Goal: Task Accomplishment & Management: Complete application form

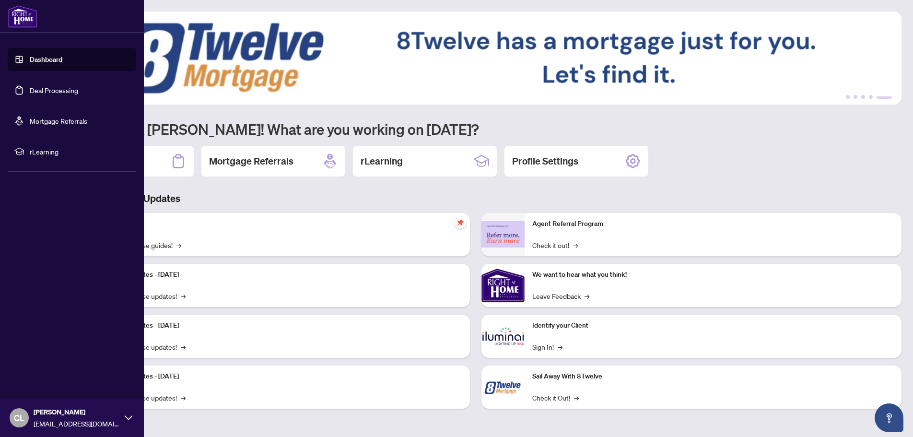
click at [51, 90] on link "Deal Processing" at bounding box center [54, 90] width 48 height 9
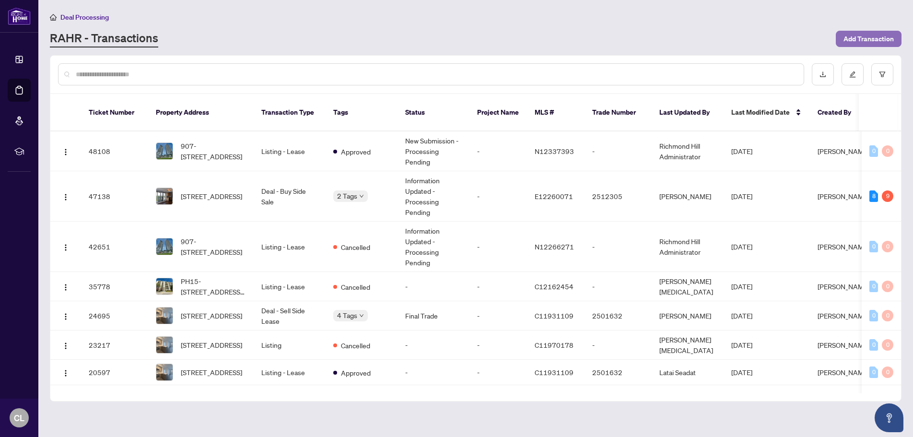
click at [872, 37] on span "Add Transaction" at bounding box center [868, 38] width 50 height 15
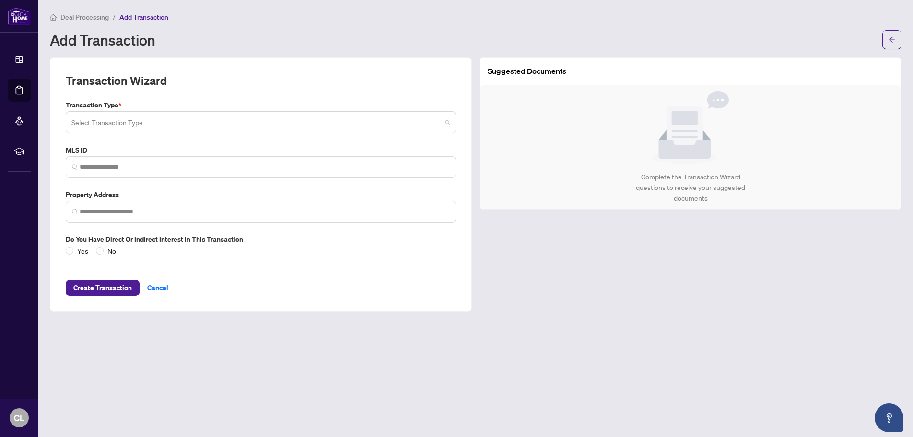
click at [446, 122] on span at bounding box center [260, 122] width 379 height 18
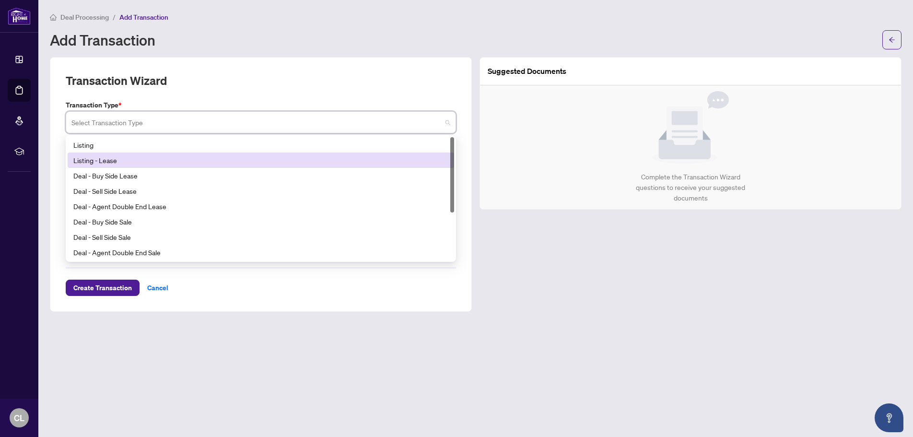
click at [108, 163] on div "Listing - Lease" at bounding box center [260, 160] width 375 height 11
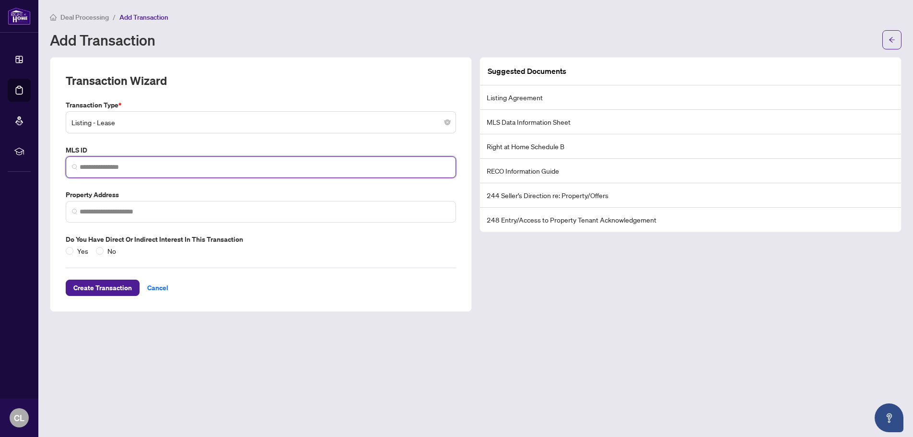
click at [388, 171] on input "search" at bounding box center [265, 167] width 370 height 10
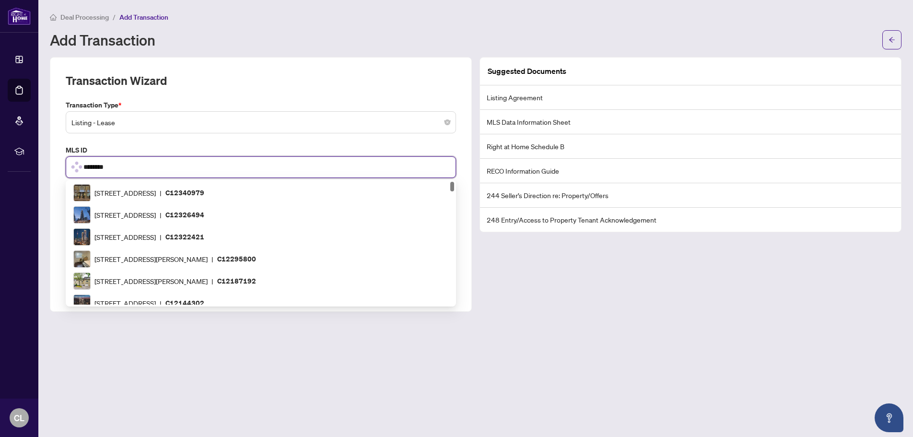
type input "*********"
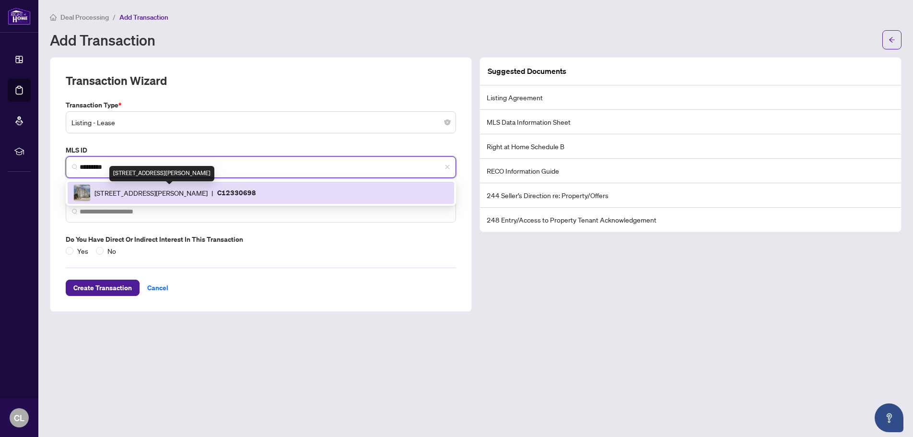
click at [148, 190] on span "23 Lorraine Dr, Toronto, Ontario M2N 6Z6, Canada" at bounding box center [150, 192] width 113 height 11
type input "**********"
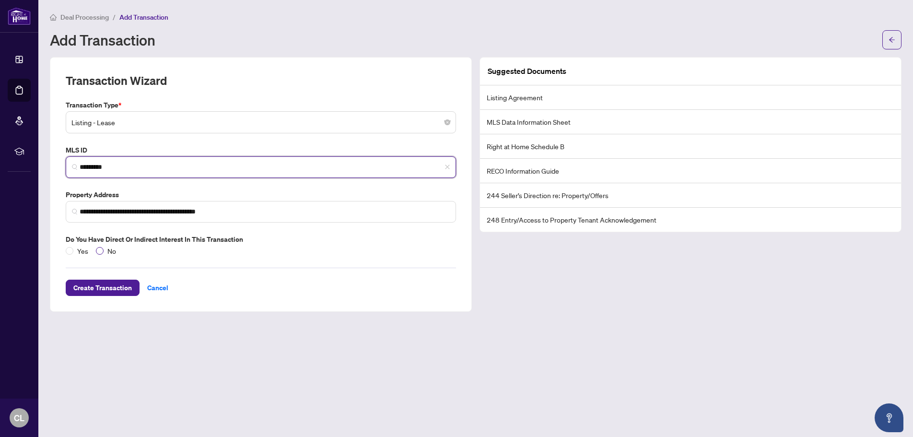
type input "*********"
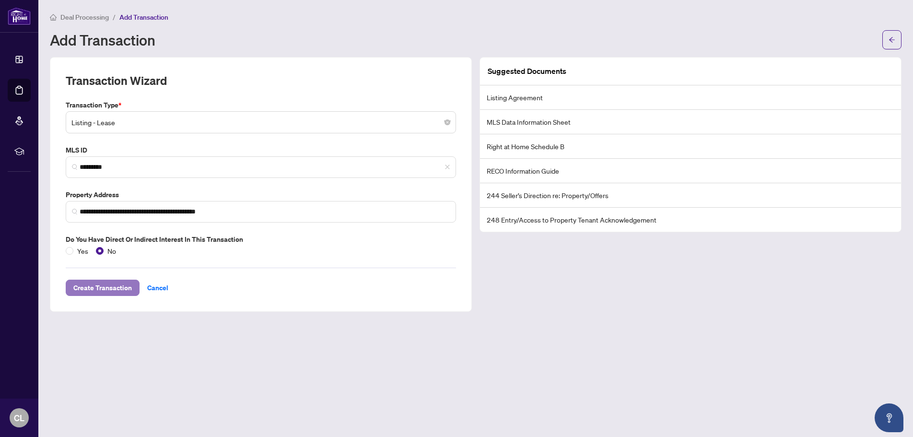
click at [100, 290] on span "Create Transaction" at bounding box center [102, 287] width 58 height 15
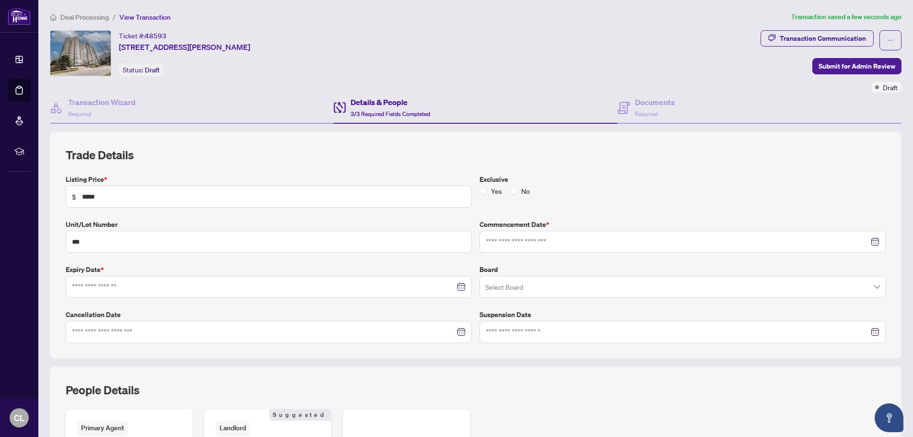
type input "**********"
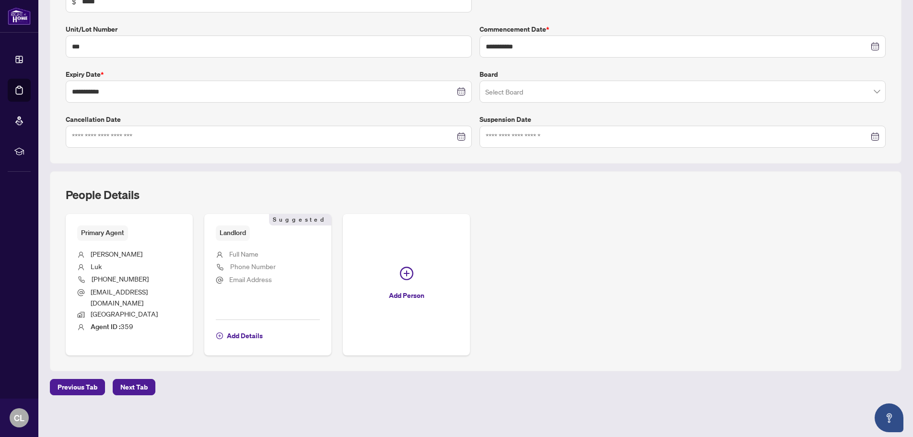
scroll to position [198, 0]
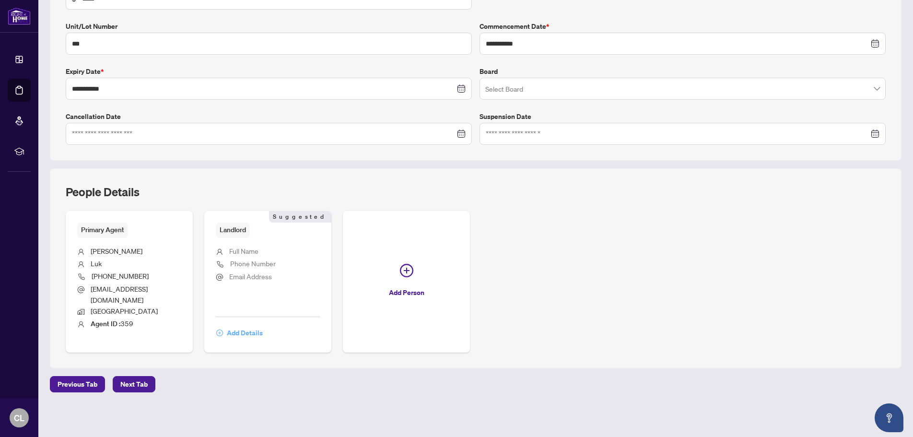
click at [255, 333] on span "Add Details" at bounding box center [245, 332] width 36 height 15
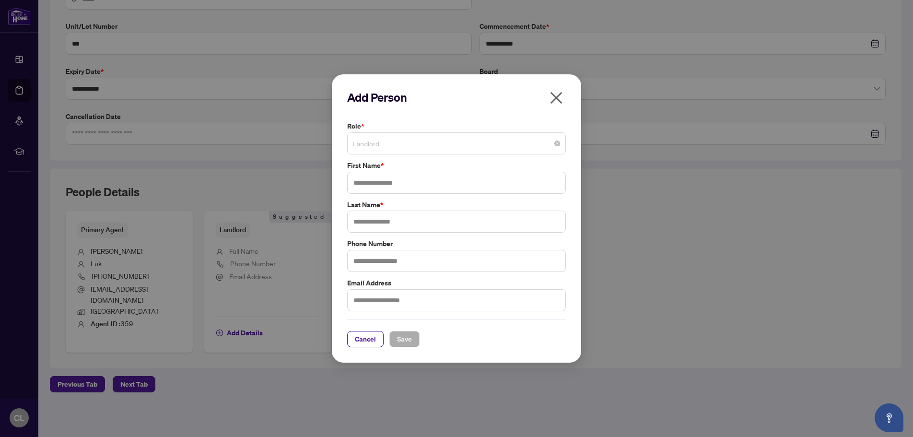
click at [391, 147] on span "Landlord" at bounding box center [456, 143] width 207 height 18
type input "**********"
click at [451, 222] on input "text" at bounding box center [456, 221] width 219 height 22
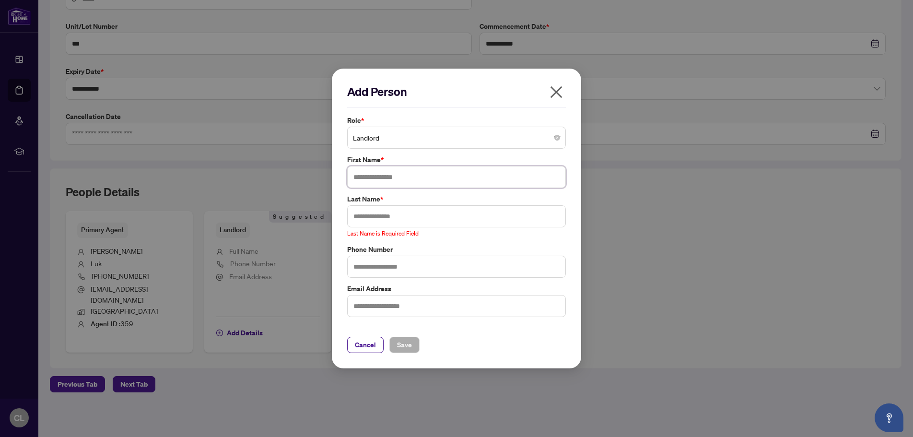
click at [435, 186] on input "text" at bounding box center [456, 177] width 219 height 22
type input "**********"
click at [515, 217] on input "text" at bounding box center [456, 216] width 219 height 22
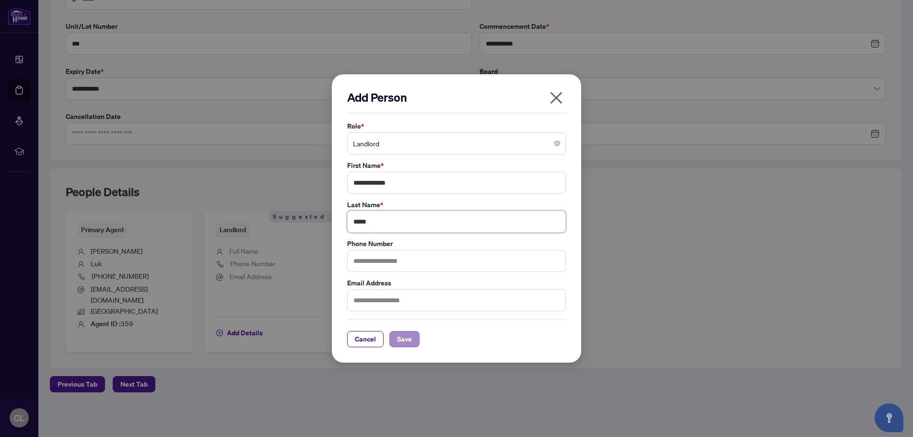
type input "*****"
click at [411, 340] on span "Save" at bounding box center [404, 338] width 15 height 15
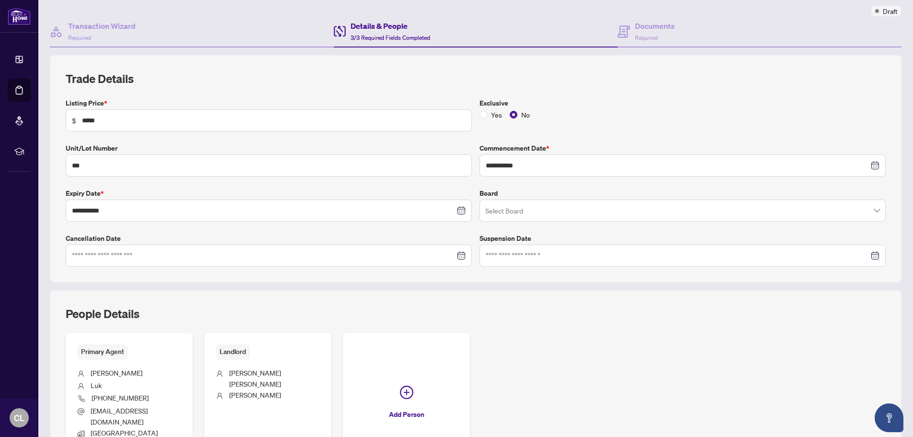
scroll to position [54, 0]
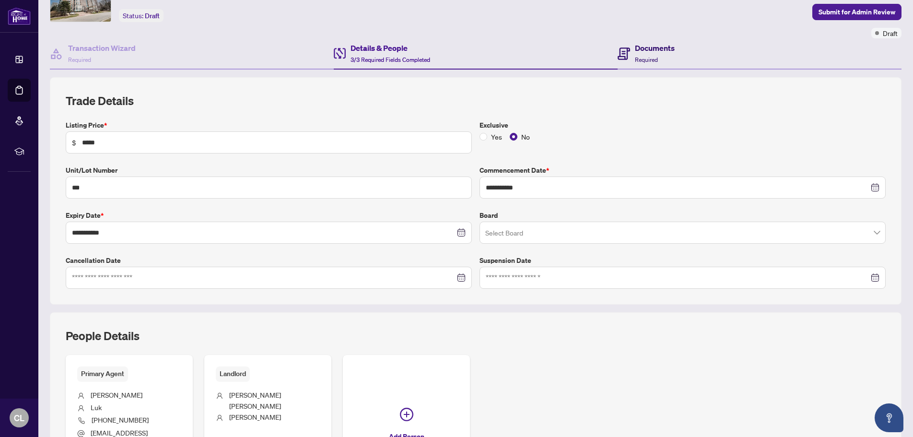
click at [635, 54] on div "Documents Required" at bounding box center [655, 53] width 40 height 23
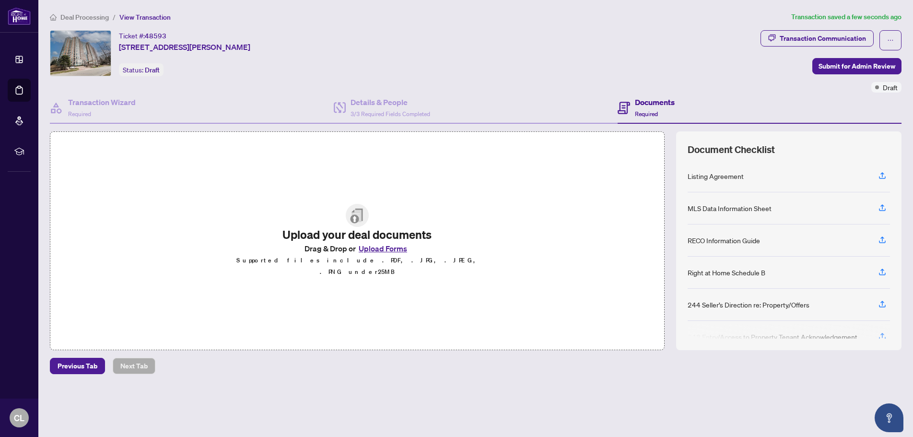
click at [374, 254] on button "Upload Forms" at bounding box center [383, 248] width 54 height 12
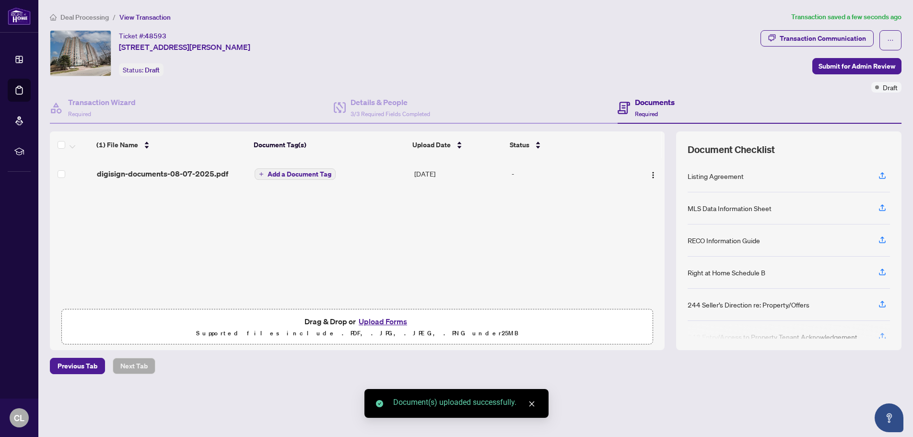
click at [297, 176] on span "Add a Document Tag" at bounding box center [299, 174] width 64 height 7
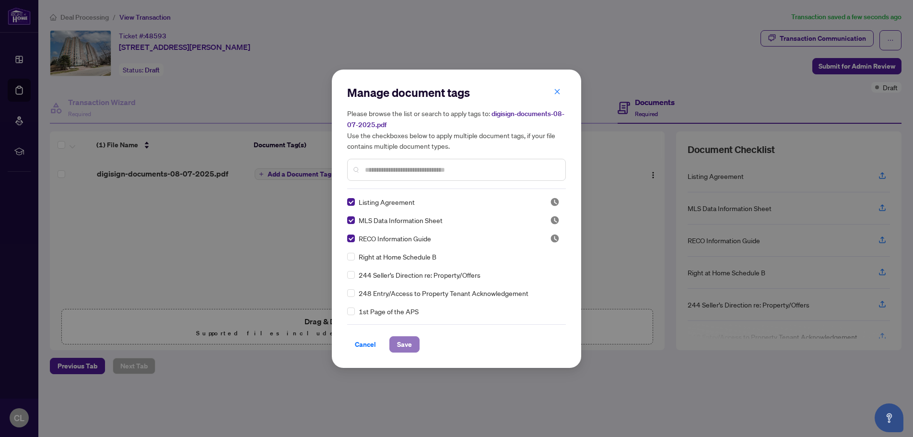
click at [401, 345] on span "Save" at bounding box center [404, 343] width 15 height 15
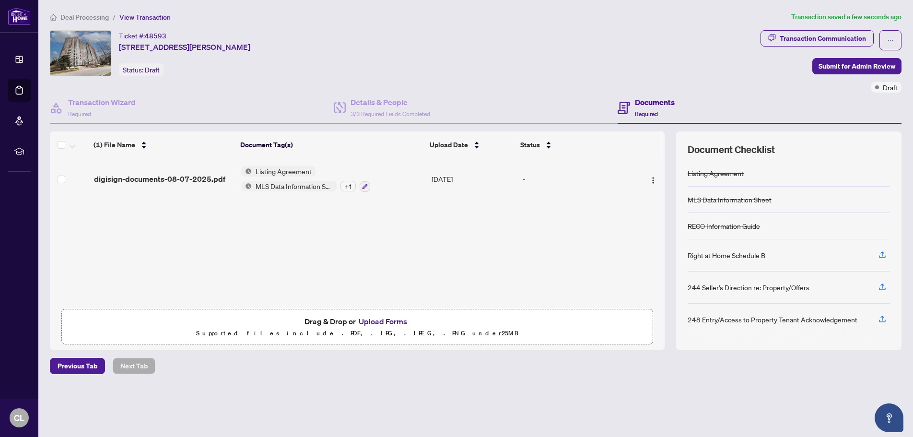
scroll to position [0, 0]
click at [848, 66] on span "Submit for Admin Review" at bounding box center [856, 65] width 77 height 15
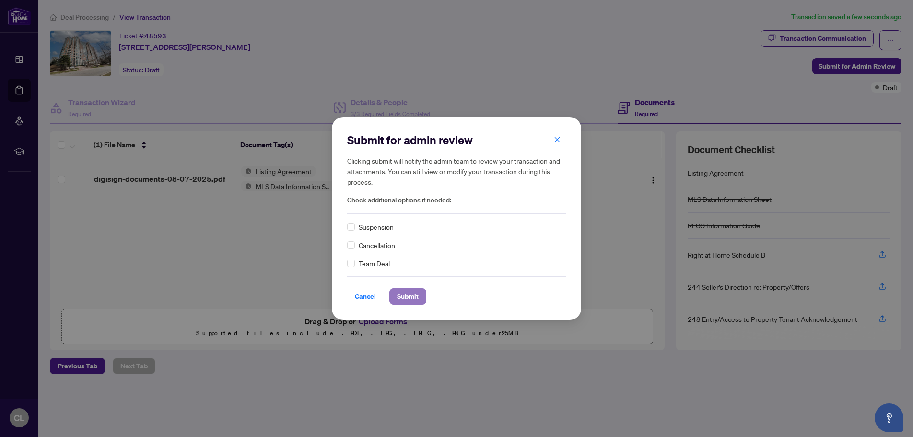
click at [411, 299] on span "Submit" at bounding box center [408, 296] width 22 height 15
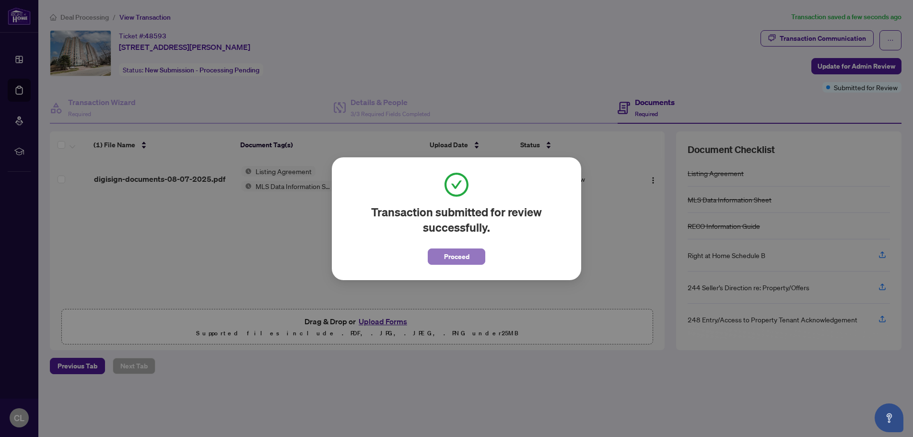
click at [461, 255] on span "Proceed" at bounding box center [456, 256] width 25 height 15
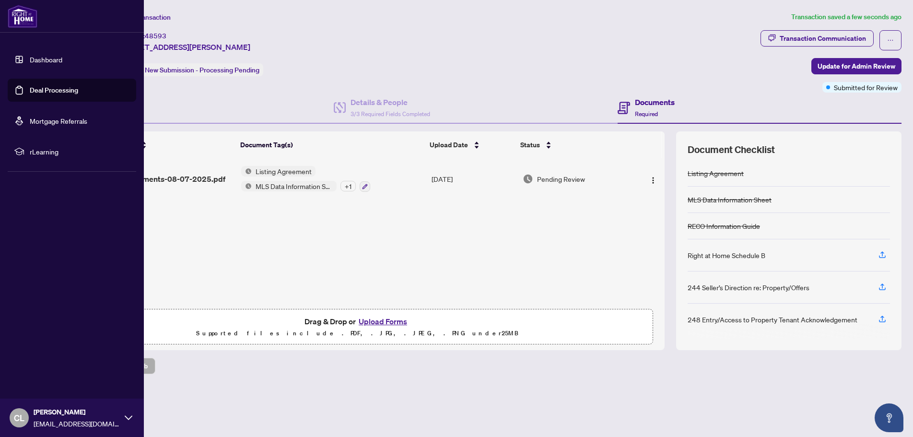
click at [57, 89] on link "Deal Processing" at bounding box center [54, 90] width 48 height 9
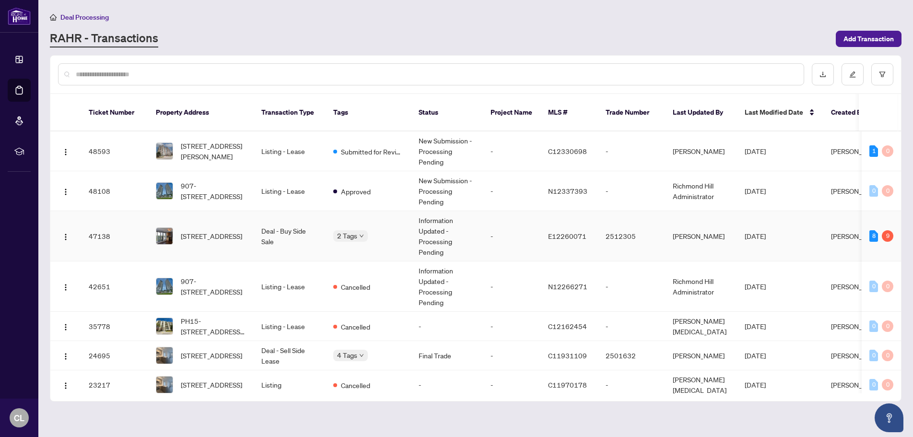
click at [411, 221] on td "Information Updated - Processing Pending" at bounding box center [447, 236] width 72 height 50
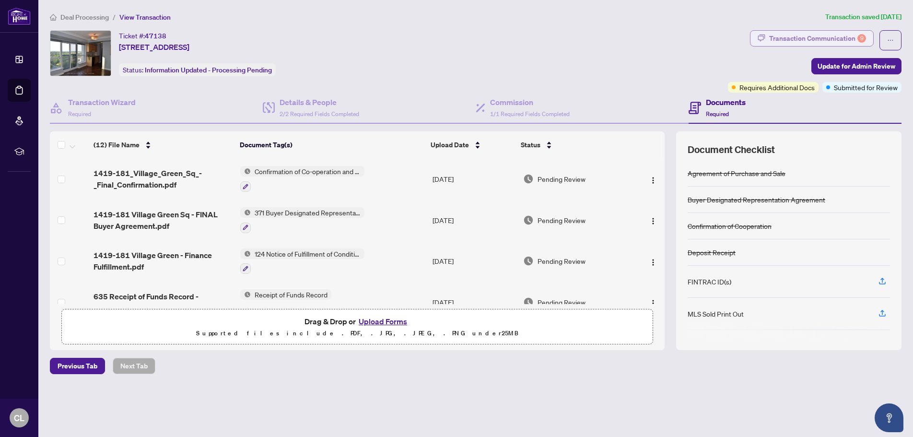
click at [790, 37] on div "Transaction Communication 9" at bounding box center [817, 38] width 97 height 15
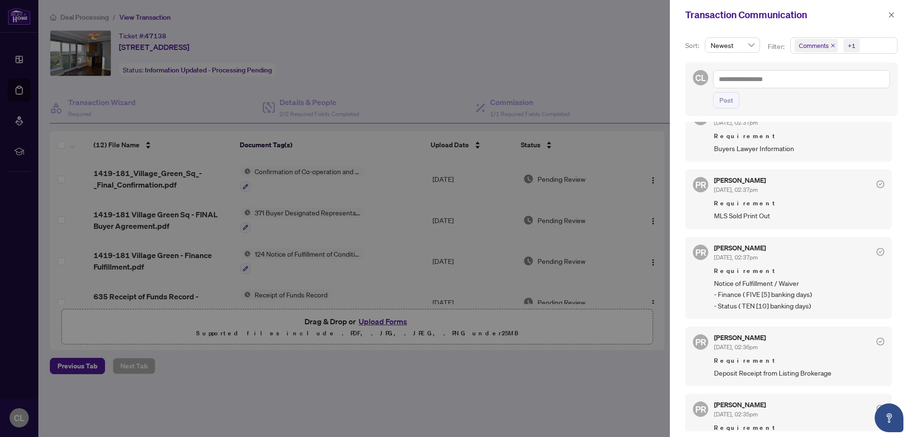
scroll to position [240, 0]
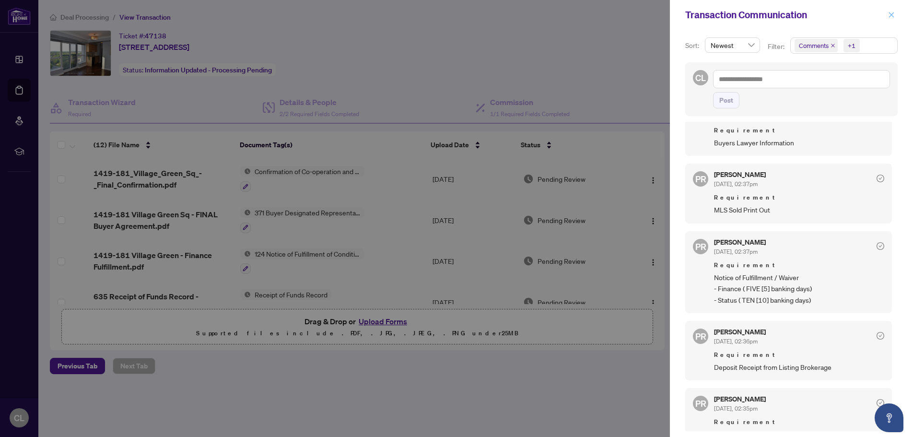
click at [890, 12] on icon "close" at bounding box center [891, 15] width 7 height 7
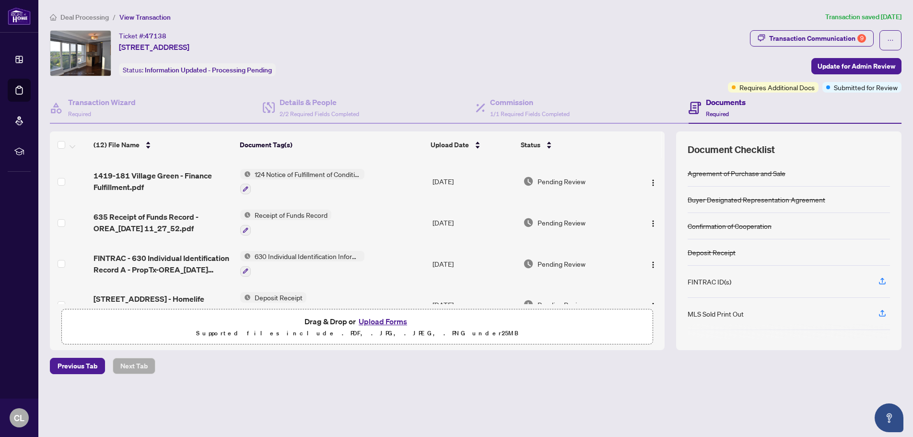
scroll to position [96, 0]
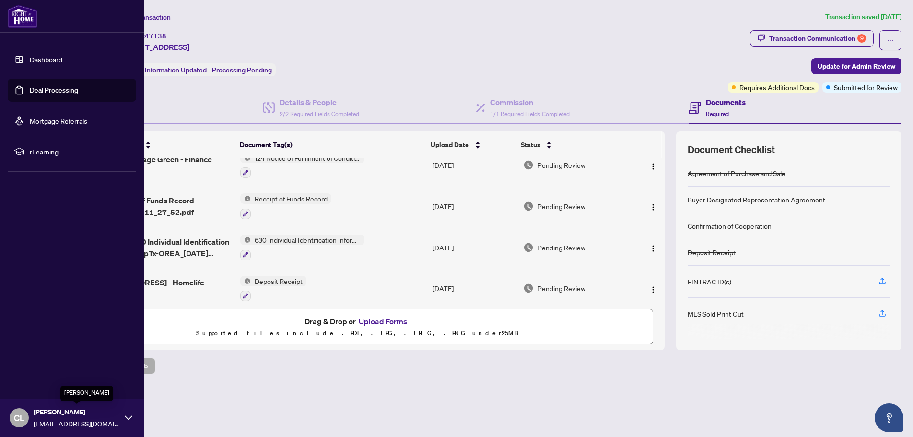
click at [87, 415] on span "Cindy Luk" at bounding box center [77, 411] width 86 height 11
click at [42, 360] on span "Logout" at bounding box center [39, 360] width 22 height 15
